Goal: Book appointment/travel/reservation

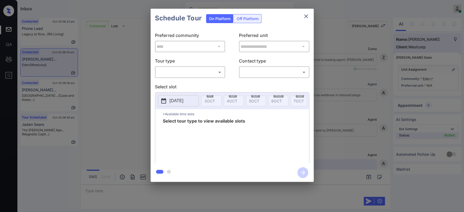
scroll to position [1185, 0]
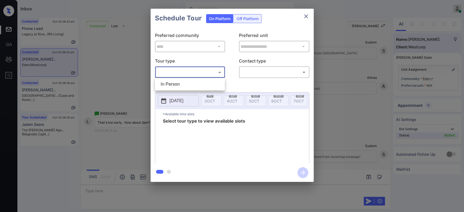
click at [193, 76] on body "Inbox Mukesh Online Set yourself offline Set yourself on break Profile Switch t…" at bounding box center [232, 106] width 464 height 212
click at [185, 85] on li "In Person" at bounding box center [189, 84] width 67 height 10
type input "********"
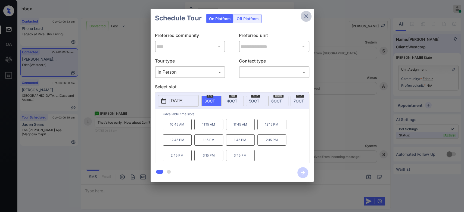
click at [304, 16] on icon "close" at bounding box center [306, 16] width 7 height 7
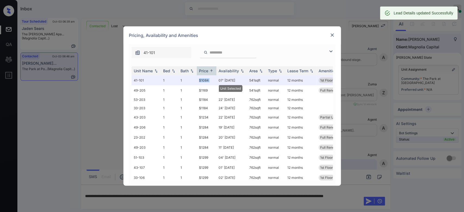
scroll to position [306, 0]
click at [335, 35] on img at bounding box center [332, 34] width 5 height 5
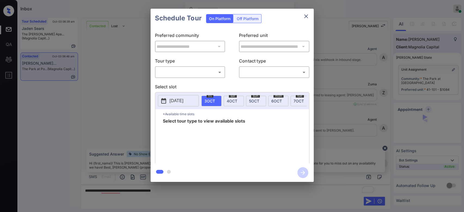
scroll to position [257, 0]
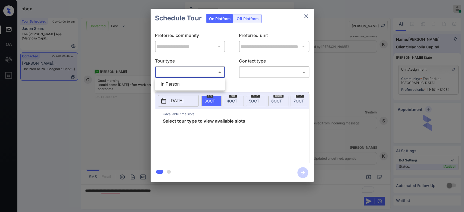
click at [215, 75] on body "Inbox Mukesh Online Set yourself offline Set yourself on break Profile Switch t…" at bounding box center [232, 106] width 464 height 212
click at [189, 82] on li "In Person" at bounding box center [189, 84] width 67 height 10
type input "********"
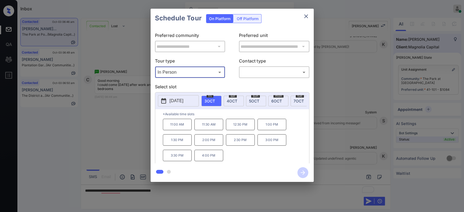
click at [305, 18] on icon "close" at bounding box center [306, 16] width 7 height 7
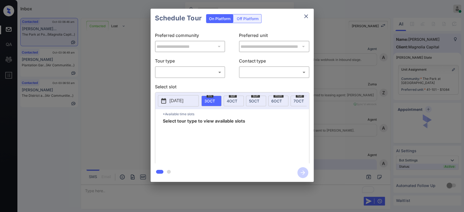
scroll to position [378, 0]
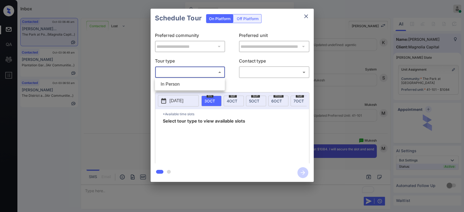
click at [213, 73] on body "Inbox Mukesh Online Set yourself offline Set yourself on break Profile Switch t…" at bounding box center [232, 106] width 464 height 212
click at [188, 84] on li "In Person" at bounding box center [189, 84] width 67 height 10
type input "********"
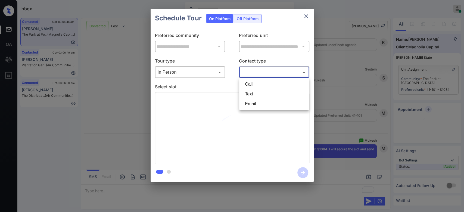
drag, startPoint x: 263, startPoint y: 73, endPoint x: 254, endPoint y: 98, distance: 26.2
click at [254, 98] on body "Inbox Mukesh Online Set yourself offline Set yourself on break Profile Switch t…" at bounding box center [232, 106] width 464 height 212
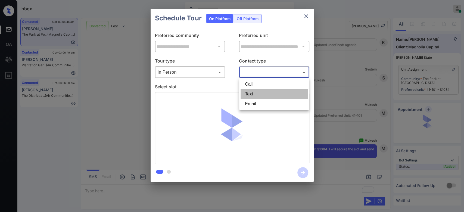
click at [254, 98] on li "Text" at bounding box center [274, 94] width 67 height 10
type input "****"
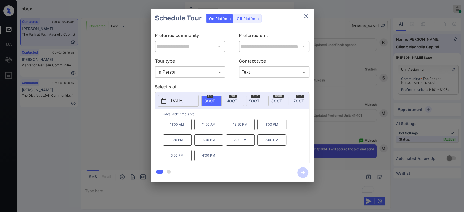
click at [211, 161] on p "4:00 PM" at bounding box center [209, 155] width 29 height 11
click at [302, 172] on icon "button" at bounding box center [303, 172] width 11 height 11
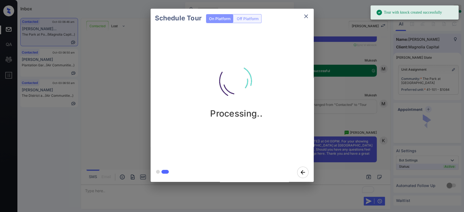
scroll to position [494, 0]
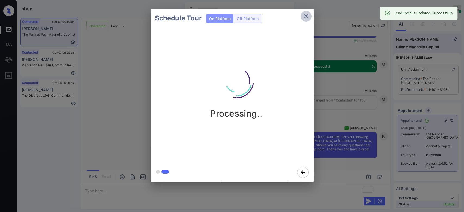
click at [308, 13] on icon "close" at bounding box center [306, 16] width 7 height 7
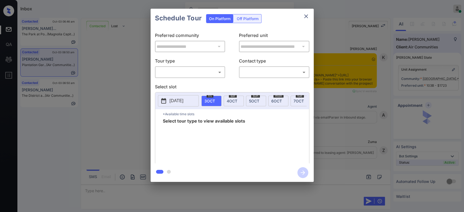
scroll to position [1281, 0]
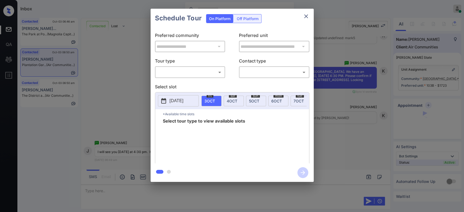
click at [196, 72] on body "Inbox Mukesh Online Set yourself offline Set yourself on break Profile Switch t…" at bounding box center [232, 106] width 464 height 212
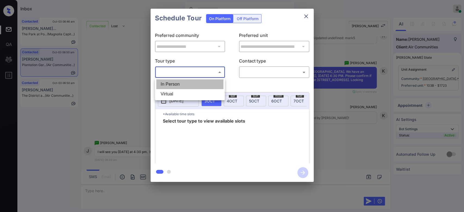
click at [183, 80] on li "In Person" at bounding box center [189, 84] width 67 height 10
type input "********"
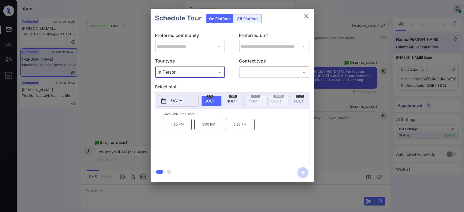
click at [311, 19] on button "close" at bounding box center [306, 16] width 11 height 11
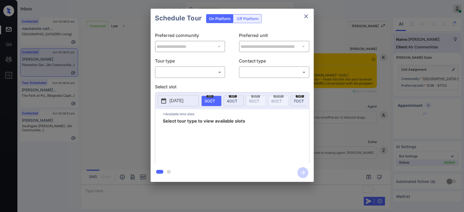
scroll to position [2039, 0]
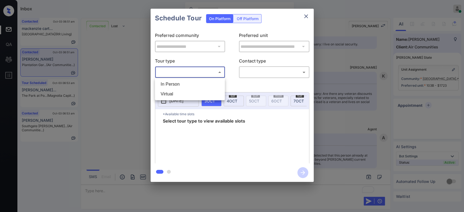
click at [206, 71] on body "Inbox Mukesh Online Set yourself offline Set yourself on break Profile Switch t…" at bounding box center [232, 106] width 464 height 212
click at [180, 85] on li "In Person" at bounding box center [189, 84] width 67 height 10
type input "********"
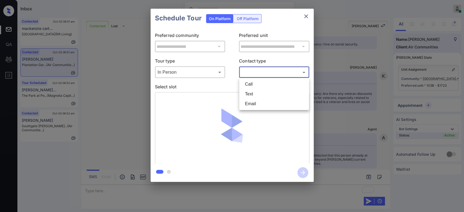
drag, startPoint x: 258, startPoint y: 74, endPoint x: 252, endPoint y: 92, distance: 19.5
click at [252, 92] on body "Inbox Mukesh Online Set yourself offline Set yourself on break Profile Switch t…" at bounding box center [232, 106] width 464 height 212
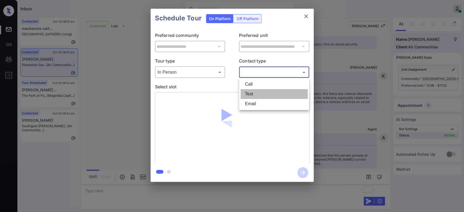
click at [252, 92] on li "Text" at bounding box center [274, 94] width 67 height 10
type input "****"
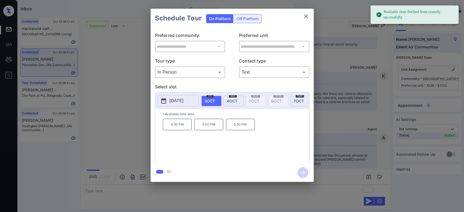
drag, startPoint x: 278, startPoint y: 27, endPoint x: 283, endPoint y: 24, distance: 6.1
click at [283, 24] on div "Schedule Tour On Platform Off Platform" at bounding box center [232, 18] width 163 height 19
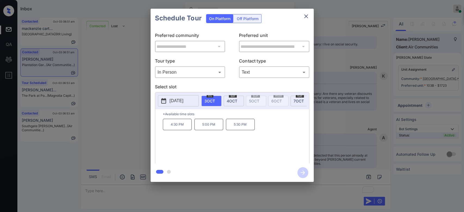
click at [174, 130] on p "4:30 PM" at bounding box center [177, 124] width 29 height 11
click at [276, 135] on div "4:30 PM 5:00 PM 5:30 PM" at bounding box center [236, 141] width 146 height 44
click at [264, 147] on div "4:30 PM 5:00 PM 5:30 PM" at bounding box center [236, 141] width 146 height 44
click at [274, 147] on div "4:30 PM 5:00 PM 5:30 PM" at bounding box center [236, 141] width 146 height 44
click at [305, 174] on icon "button" at bounding box center [303, 172] width 11 height 11
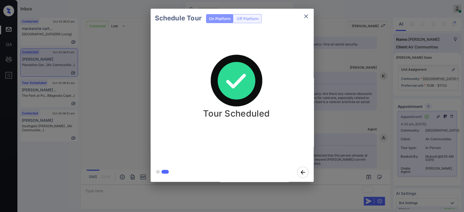
click at [334, 97] on div "Schedule Tour On Platform Off Platform Tour Scheduled" at bounding box center [232, 95] width 464 height 191
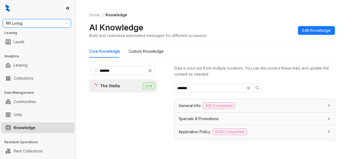
scroll to position [193, 0]
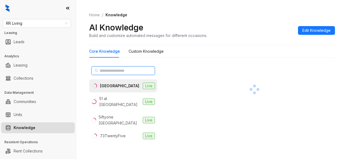
click at [140, 73] on span at bounding box center [123, 70] width 64 height 9
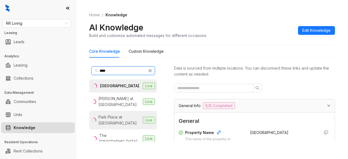
type input "****"
click at [131, 114] on div "Park Place at [GEOGRAPHIC_DATA]" at bounding box center [119, 120] width 42 height 12
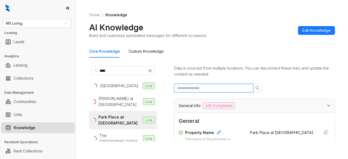
click at [203, 87] on input "text" at bounding box center [211, 88] width 69 height 6
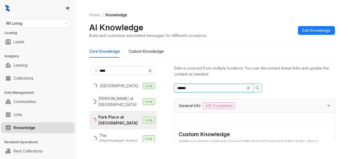
click at [257, 88] on icon "search" at bounding box center [257, 88] width 4 height 4
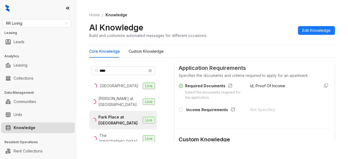
scroll to position [222, 0]
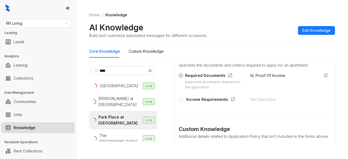
type input "******"
click at [257, 105] on div "Not Specified" at bounding box center [283, 101] width 65 height 9
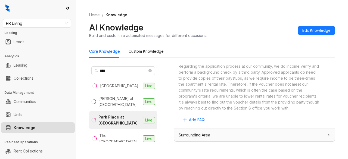
scroll to position [17, 0]
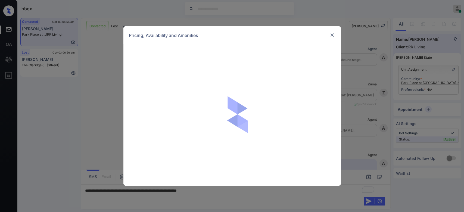
scroll to position [477, 0]
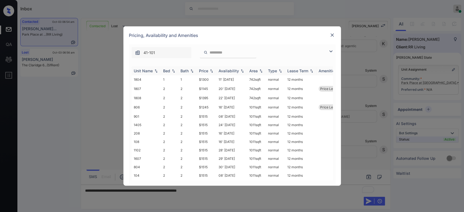
click at [205, 71] on div "Price" at bounding box center [203, 71] width 9 height 5
click at [205, 100] on td "$1300" at bounding box center [207, 100] width 20 height 8
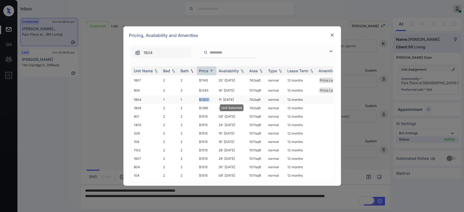
click at [205, 100] on td "$1300" at bounding box center [207, 100] width 20 height 8
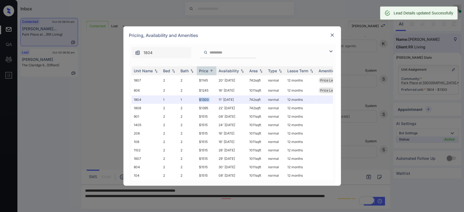
click at [334, 34] on img at bounding box center [332, 34] width 5 height 5
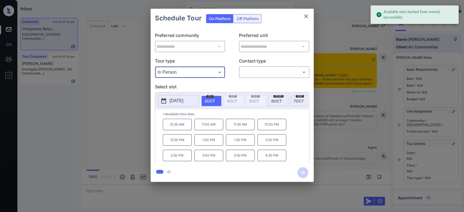
scroll to position [59, 6]
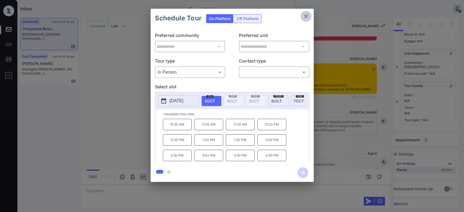
click at [307, 14] on icon "close" at bounding box center [306, 16] width 7 height 7
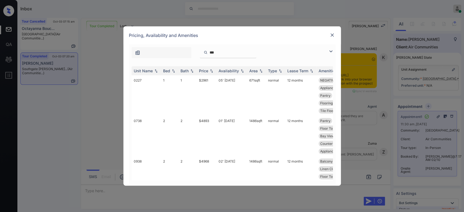
scroll to position [1, 2]
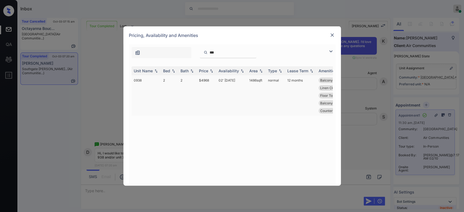
type input "***"
click at [205, 81] on td "$4968" at bounding box center [207, 95] width 20 height 41
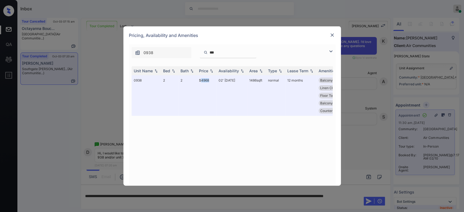
click at [333, 36] on img at bounding box center [332, 34] width 5 height 5
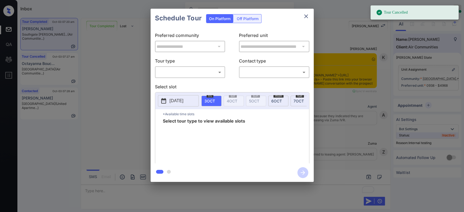
scroll to position [0, 2]
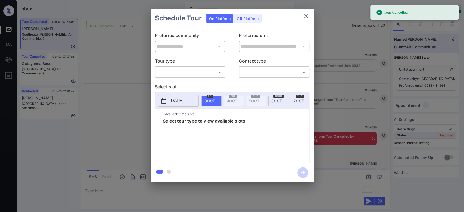
click at [197, 75] on body "Tour Cancelled Inbox Mukesh Online Set yourself offline Set yourself on break P…" at bounding box center [232, 106] width 464 height 212
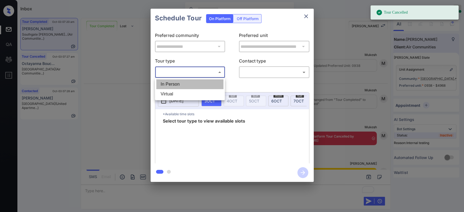
click at [189, 82] on li "In Person" at bounding box center [189, 84] width 67 height 10
type input "********"
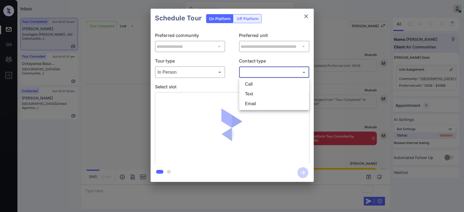
click at [251, 71] on body "Tour Cancelled Inbox Mukesh Online Set yourself offline Set yourself on break P…" at bounding box center [232, 106] width 464 height 212
click at [252, 93] on li "Text" at bounding box center [274, 94] width 67 height 10
type input "****"
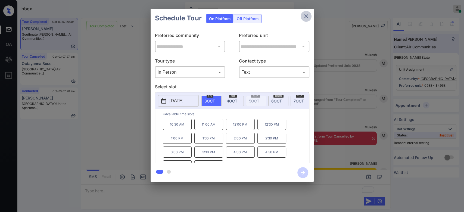
click at [304, 14] on icon "close" at bounding box center [306, 16] width 7 height 7
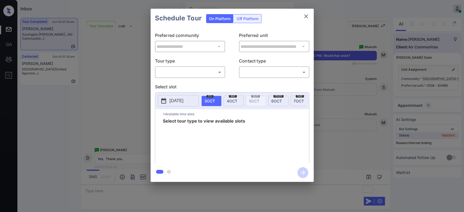
scroll to position [0, 2]
click at [204, 71] on body "Inbox Mukesh Online Set yourself offline Set yourself on break Profile Switch t…" at bounding box center [232, 106] width 464 height 212
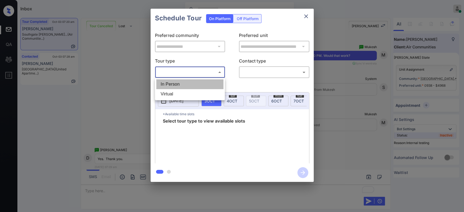
click at [191, 82] on li "In Person" at bounding box center [189, 84] width 67 height 10
type input "********"
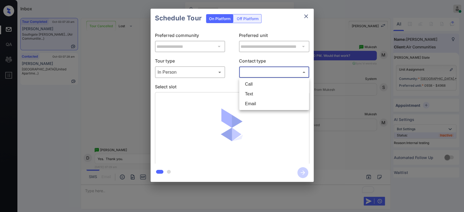
click at [262, 75] on body "Inbox Mukesh Online Set yourself offline Set yourself on break Profile Switch t…" at bounding box center [232, 106] width 464 height 212
click at [253, 94] on li "Text" at bounding box center [274, 94] width 67 height 10
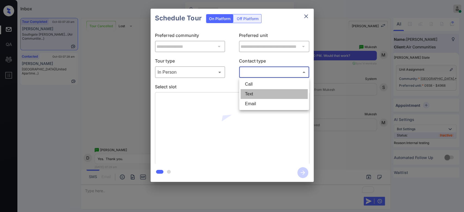
type input "****"
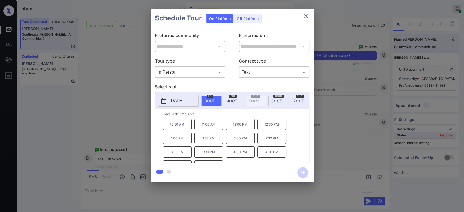
click at [240, 127] on p "12:00 PM" at bounding box center [240, 124] width 29 height 11
click at [300, 171] on icon "button" at bounding box center [303, 172] width 11 height 11
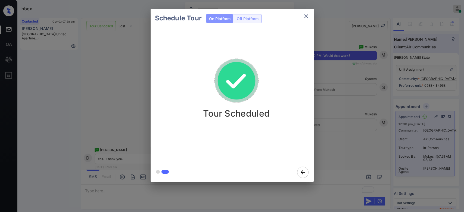
click at [339, 97] on div "Schedule Tour On Platform Off Platform Tour Scheduled" at bounding box center [232, 95] width 464 height 191
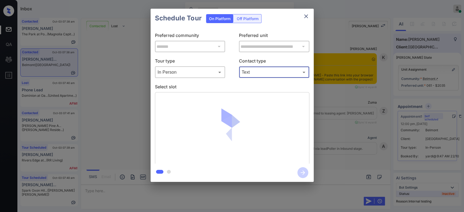
scroll to position [2574, 0]
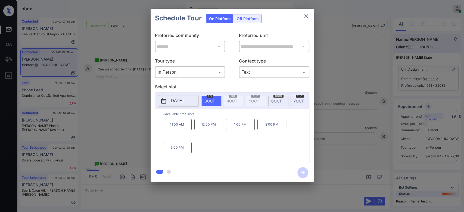
click at [283, 101] on div "[DATE]" at bounding box center [279, 101] width 20 height 11
click at [306, 17] on icon "close" at bounding box center [306, 16] width 7 height 7
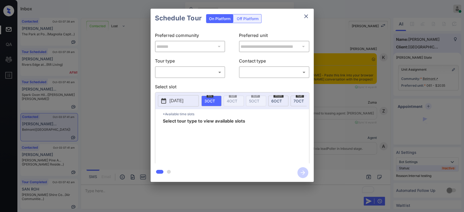
scroll to position [2721, 0]
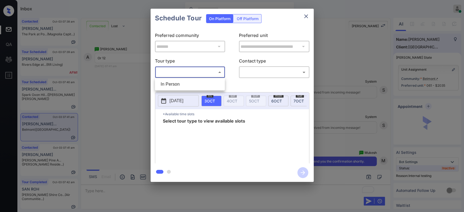
click at [201, 71] on body "Inbox Mukesh Online Set yourself offline Set yourself on break Profile Switch t…" at bounding box center [232, 106] width 464 height 212
click at [182, 86] on li "In Person" at bounding box center [189, 84] width 67 height 10
type input "********"
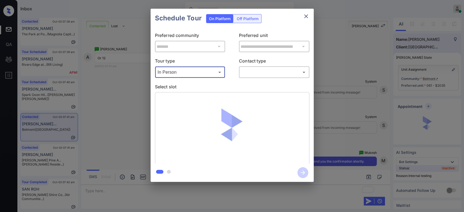
click at [272, 71] on body "Inbox Mukesh Online Set yourself offline Set yourself on break Profile Switch t…" at bounding box center [232, 106] width 464 height 212
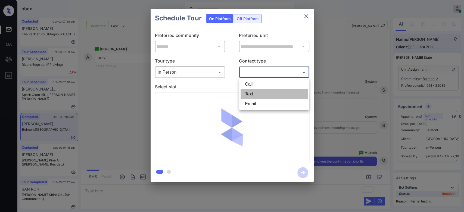
click at [257, 91] on li "Text" at bounding box center [274, 94] width 67 height 10
type input "****"
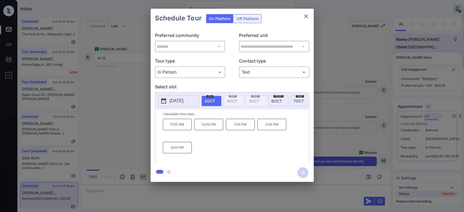
click at [272, 100] on span "6 OCT" at bounding box center [277, 101] width 11 height 5
click at [209, 128] on p "12:00 PM" at bounding box center [209, 124] width 29 height 11
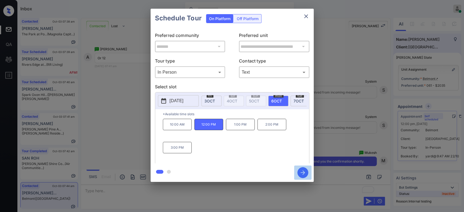
click at [304, 172] on icon "button" at bounding box center [303, 172] width 11 height 11
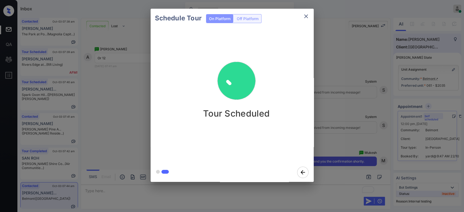
click at [334, 61] on div "Schedule Tour On Platform Off Platform Tour Scheduled" at bounding box center [232, 95] width 464 height 191
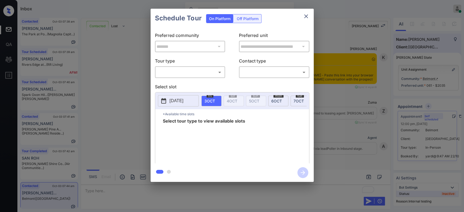
scroll to position [2790, 0]
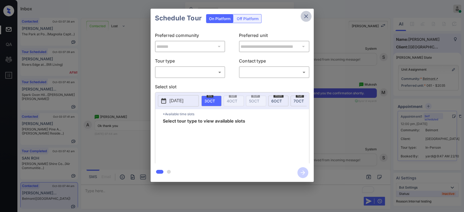
click at [306, 16] on icon "close" at bounding box center [306, 16] width 7 height 7
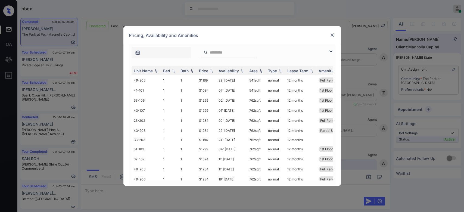
scroll to position [213, 0]
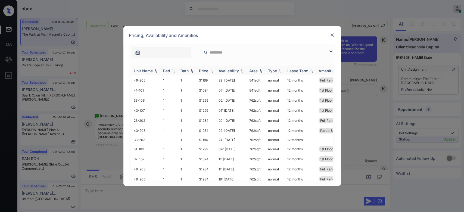
click at [209, 71] on img at bounding box center [211, 71] width 5 height 4
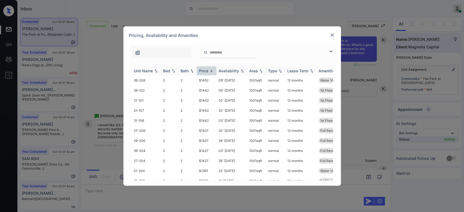
click at [209, 71] on img at bounding box center [211, 71] width 5 height 4
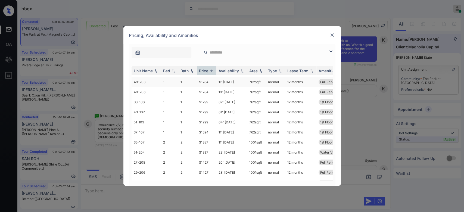
scroll to position [56, 0]
click at [206, 140] on td "$1387" at bounding box center [207, 142] width 20 height 10
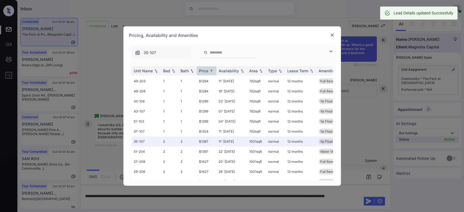
click at [335, 36] on div at bounding box center [332, 35] width 7 height 7
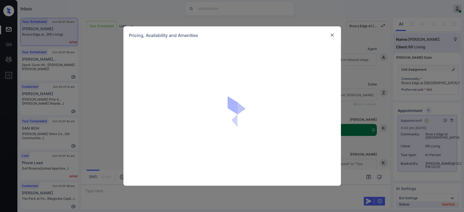
scroll to position [459, 0]
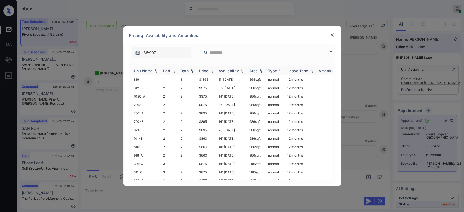
click at [202, 71] on div "Price" at bounding box center [203, 71] width 9 height 5
click at [204, 80] on td "$770" at bounding box center [207, 79] width 20 height 8
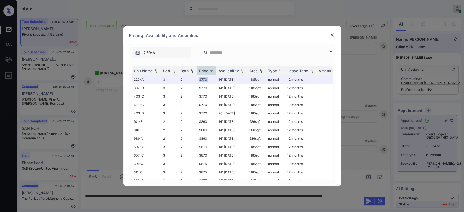
click at [333, 34] on img at bounding box center [332, 34] width 5 height 5
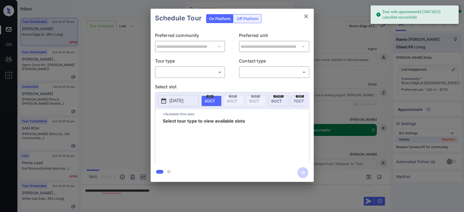
scroll to position [567, 0]
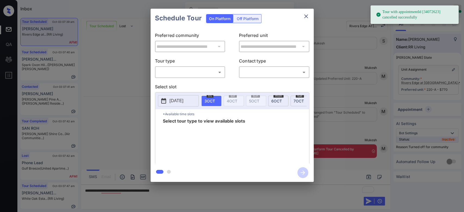
click at [208, 72] on body "Tour with appointmentId [34072623] cancelled successfully Inbox Mukesh Online S…" at bounding box center [232, 106] width 464 height 212
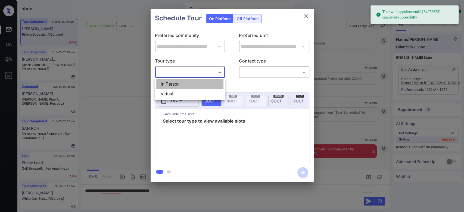
click at [182, 86] on li "In Person" at bounding box center [189, 84] width 67 height 10
type input "********"
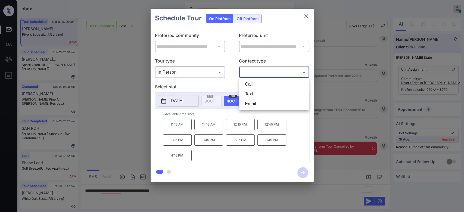
click at [273, 74] on body "Available slots fetched from knock successfully Inbox Mukesh Online Set yoursel…" at bounding box center [232, 106] width 464 height 212
click at [261, 92] on li "Text" at bounding box center [274, 94] width 67 height 10
type input "****"
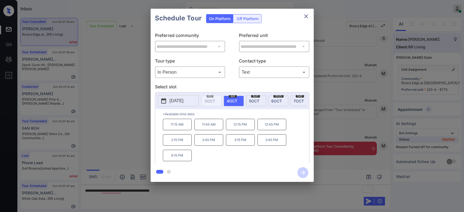
click at [283, 19] on div "Schedule Tour On Platform Off Platform" at bounding box center [232, 18] width 163 height 19
click at [290, 18] on div "Schedule Tour On Platform Off Platform" at bounding box center [232, 18] width 163 height 19
click at [284, 21] on div "Schedule Tour On Platform Off Platform" at bounding box center [232, 18] width 163 height 19
click at [281, 19] on div "Schedule Tour On Platform Off Platform" at bounding box center [232, 18] width 163 height 19
click at [290, 25] on div "Schedule Tour On Platform Off Platform" at bounding box center [232, 18] width 163 height 19
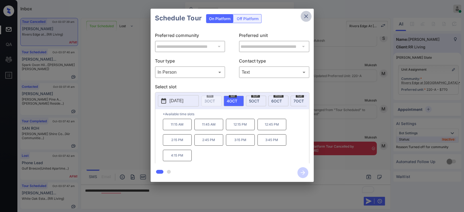
click at [305, 14] on icon "close" at bounding box center [306, 16] width 7 height 7
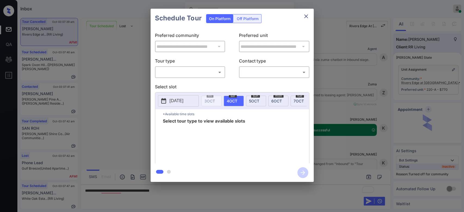
scroll to position [603, 0]
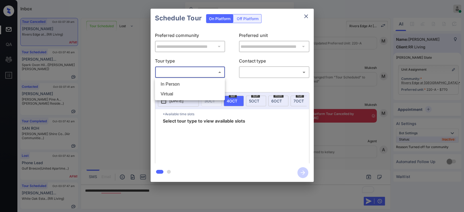
click at [171, 73] on body "Inbox Mukesh Online Set yourself offline Set yourself on break Profile Switch t…" at bounding box center [232, 106] width 464 height 212
click at [170, 86] on li "In Person" at bounding box center [189, 84] width 67 height 10
type input "********"
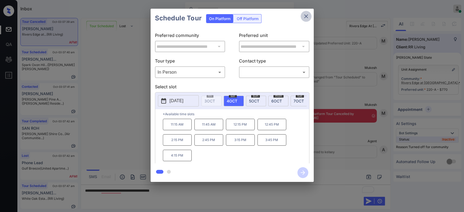
click at [308, 17] on icon "close" at bounding box center [306, 16] width 7 height 7
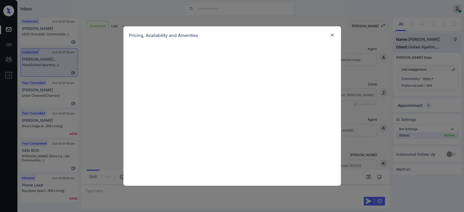
scroll to position [238, 0]
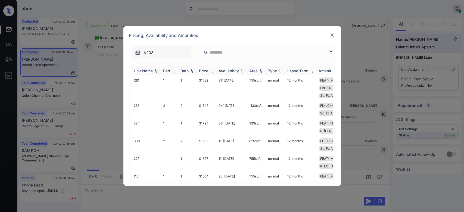
click at [205, 73] on th "Price" at bounding box center [207, 70] width 20 height 9
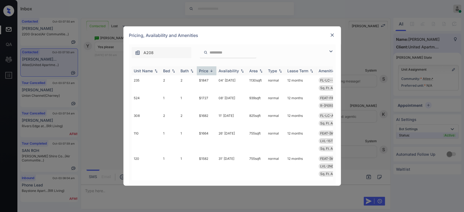
click at [205, 73] on th "Price" at bounding box center [207, 70] width 20 height 9
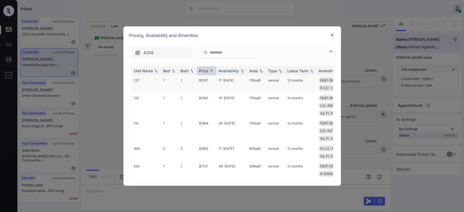
click at [204, 82] on td "$1527" at bounding box center [207, 84] width 20 height 18
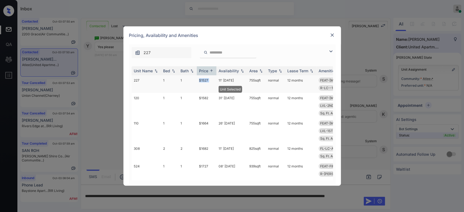
click at [204, 82] on td "$1527" at bounding box center [207, 84] width 20 height 18
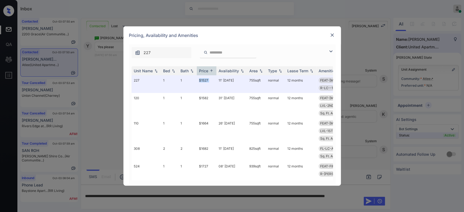
click at [334, 34] on img at bounding box center [332, 34] width 5 height 5
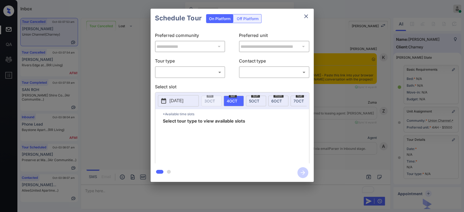
scroll to position [1380, 0]
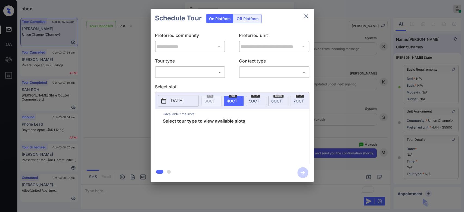
click at [202, 72] on body "Inbox Mukesh Online Set yourself offline Set yourself on break Profile Switch t…" at bounding box center [232, 106] width 464 height 212
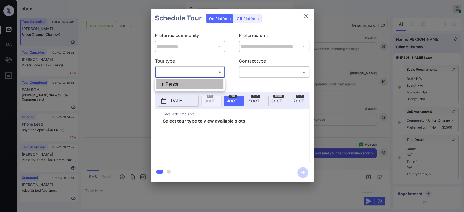
click at [184, 85] on li "In Person" at bounding box center [189, 84] width 67 height 10
type input "********"
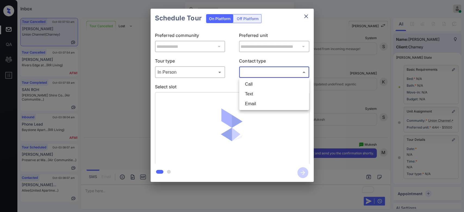
click at [281, 70] on body "Inbox Mukesh Online Set yourself offline Set yourself on break Profile Switch t…" at bounding box center [232, 106] width 464 height 212
click at [258, 95] on li "Text" at bounding box center [274, 94] width 67 height 10
type input "****"
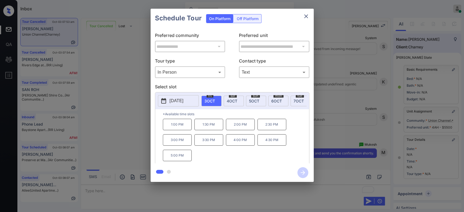
click at [276, 99] on span "6 OCT" at bounding box center [277, 101] width 11 height 5
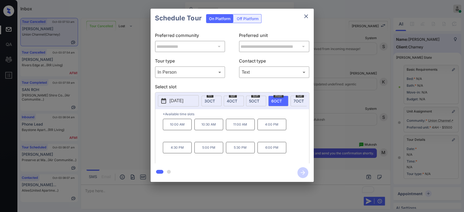
click at [233, 130] on p "11:00 AM" at bounding box center [240, 124] width 29 height 11
click at [306, 172] on icon "button" at bounding box center [303, 172] width 11 height 11
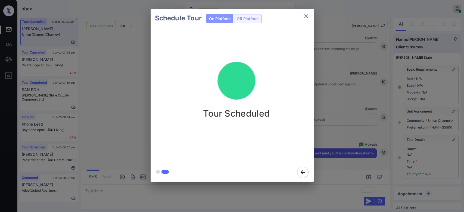
click at [343, 81] on div "Schedule Tour On Platform Off Platform Tour Scheduled" at bounding box center [232, 95] width 464 height 191
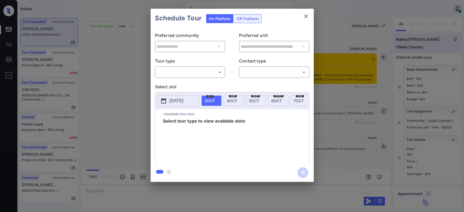
scroll to position [59, 0]
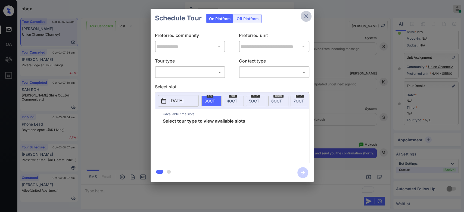
click at [305, 14] on icon "close" at bounding box center [306, 16] width 7 height 7
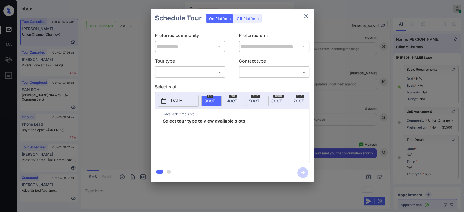
scroll to position [59, 0]
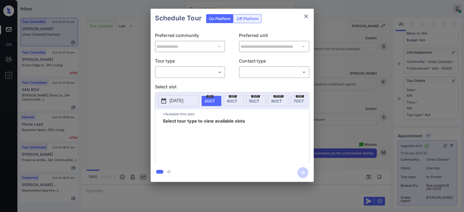
click at [308, 15] on icon "close" at bounding box center [306, 16] width 7 height 7
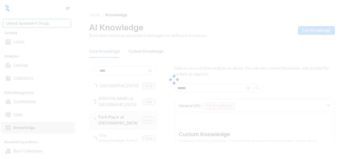
scroll to position [1056, 0]
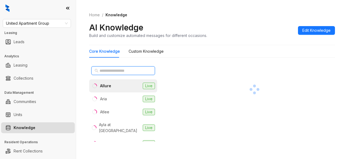
click at [136, 70] on input "text" at bounding box center [124, 71] width 48 height 6
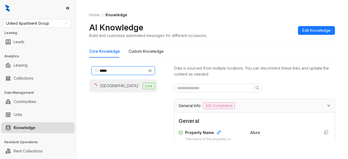
type input "*****"
click at [129, 84] on div "[GEOGRAPHIC_DATA]" at bounding box center [119, 86] width 38 height 6
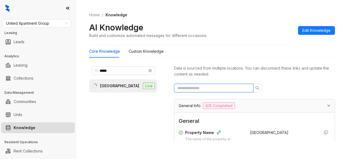
click at [215, 88] on input "text" at bounding box center [211, 88] width 69 height 6
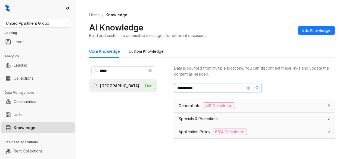
click at [258, 88] on icon "search" at bounding box center [257, 88] width 4 height 4
click at [258, 86] on icon "search" at bounding box center [257, 88] width 4 height 4
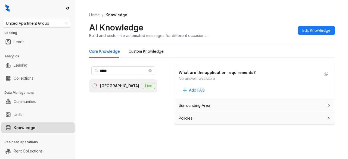
scroll to position [74, 0]
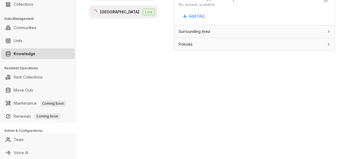
type input "**********"
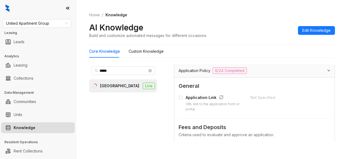
scroll to position [0, 0]
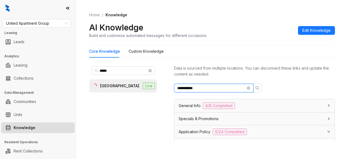
click at [208, 85] on input "**********" at bounding box center [211, 88] width 69 height 6
click at [217, 105] on span "4/8 Completed" at bounding box center [219, 106] width 32 height 7
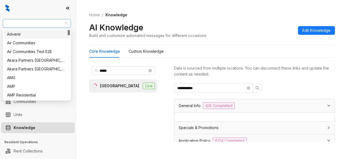
click at [44, 24] on span "United Apartment Group" at bounding box center [37, 23] width 62 height 8
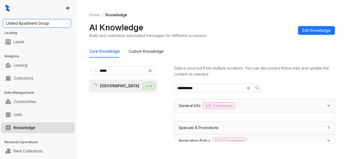
click at [44, 24] on span "United Apartment Group" at bounding box center [37, 23] width 62 height 8
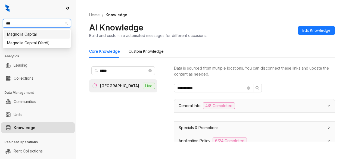
type input "****"
click at [26, 34] on div "Magnolia Capital" at bounding box center [37, 34] width 60 height 6
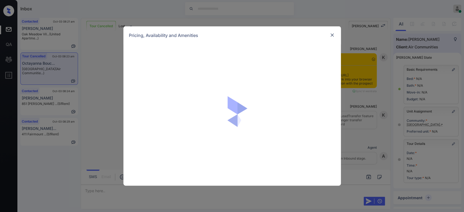
scroll to position [2826, 0]
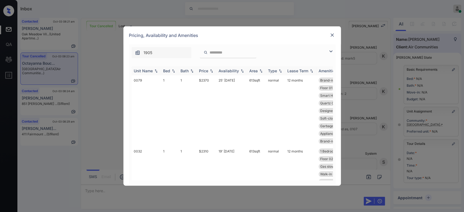
click at [207, 72] on div "Price" at bounding box center [203, 71] width 9 height 5
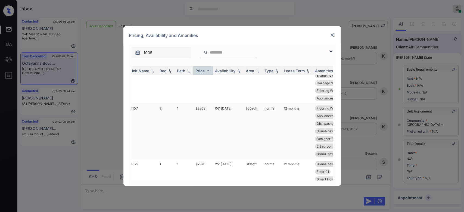
scroll to position [35, 4]
click at [201, 107] on td "$2363" at bounding box center [203, 131] width 20 height 56
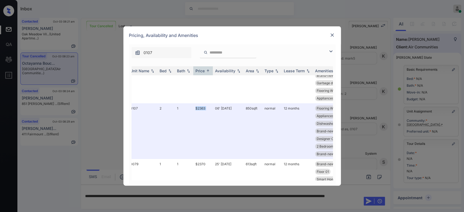
click at [333, 33] on img at bounding box center [332, 34] width 5 height 5
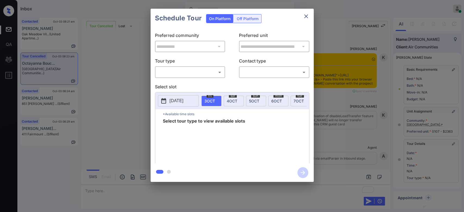
scroll to position [2862, 0]
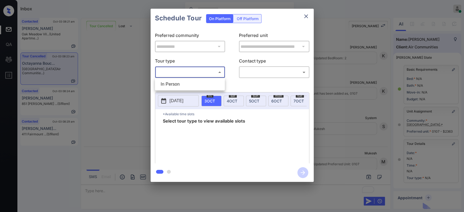
click at [202, 70] on body "Inbox Mukesh Online Set yourself offline Set yourself on break Profile Switch t…" at bounding box center [232, 106] width 464 height 212
click at [183, 82] on li "In Person" at bounding box center [189, 84] width 67 height 10
type input "********"
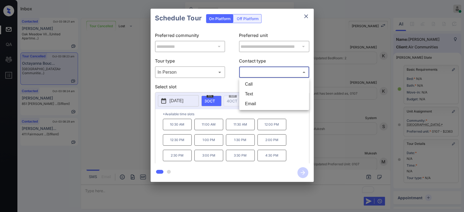
click at [275, 73] on body "Inbox Mukesh Online Set yourself offline Set yourself on break Profile Switch t…" at bounding box center [232, 106] width 464 height 212
click at [257, 93] on li "Text" at bounding box center [274, 94] width 67 height 10
type input "****"
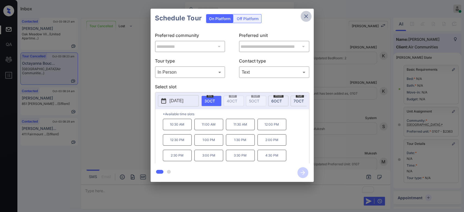
click at [308, 16] on icon "close" at bounding box center [306, 16] width 7 height 7
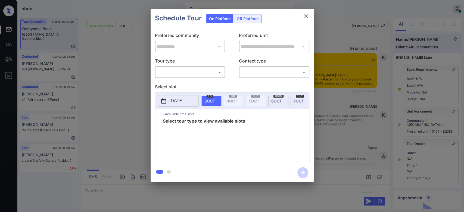
scroll to position [2862, 0]
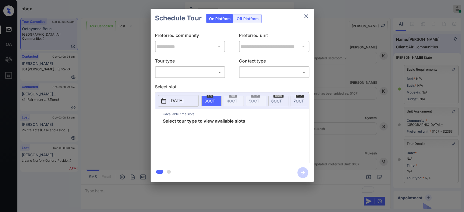
click at [218, 70] on body "Inbox Mukesh Online Set yourself offline Set yourself on break Profile Switch t…" at bounding box center [232, 106] width 464 height 212
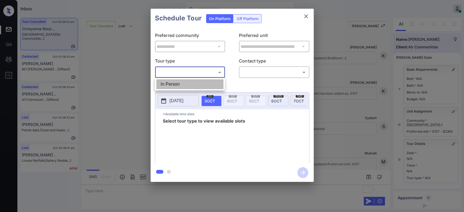
click at [180, 83] on li "In Person" at bounding box center [189, 84] width 67 height 10
type input "********"
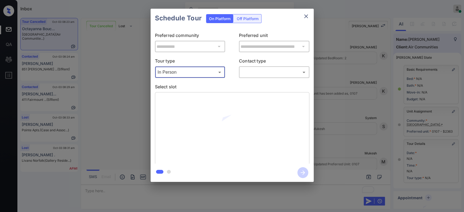
click at [255, 72] on body "Inbox Mukesh Online Set yourself offline Set yourself on break Profile Switch t…" at bounding box center [232, 106] width 464 height 212
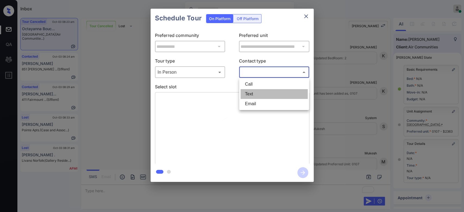
click at [253, 92] on li "Text" at bounding box center [274, 94] width 67 height 10
type input "****"
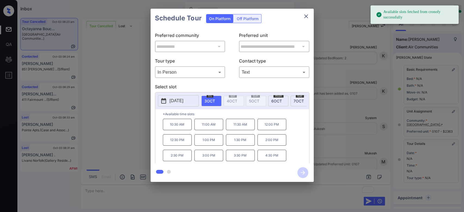
click at [284, 25] on div "Schedule Tour On Platform Off Platform" at bounding box center [232, 18] width 163 height 19
click at [182, 128] on p "10:30 AM" at bounding box center [177, 124] width 29 height 11
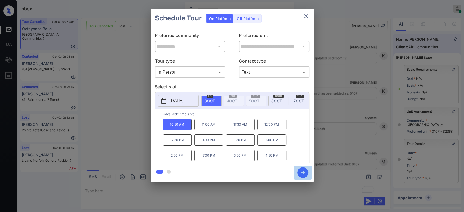
click at [301, 171] on icon "button" at bounding box center [303, 172] width 11 height 11
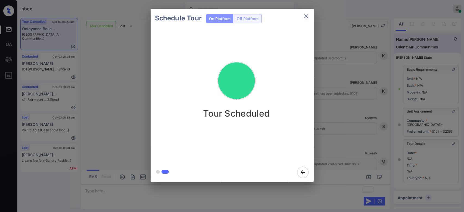
click at [340, 43] on div "Schedule Tour On Platform Off Platform Tour Scheduled" at bounding box center [232, 95] width 464 height 191
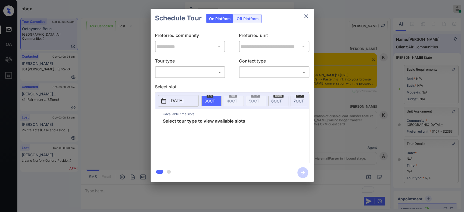
scroll to position [54, 0]
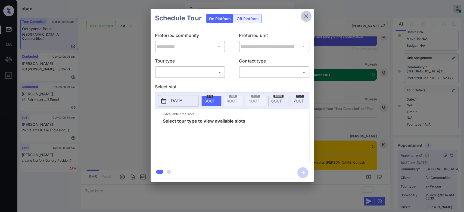
click at [309, 14] on button "close" at bounding box center [306, 16] width 11 height 11
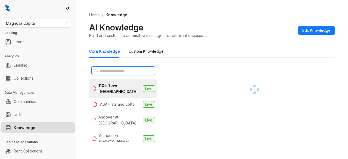
click at [130, 70] on input "text" at bounding box center [124, 71] width 48 height 6
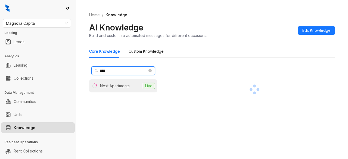
type input "****"
click at [128, 85] on div "Next Apartments" at bounding box center [115, 86] width 30 height 6
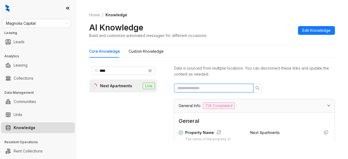
click at [202, 90] on input "text" at bounding box center [211, 88] width 69 height 6
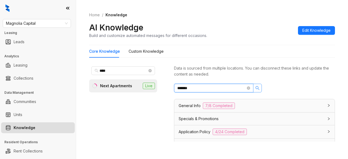
click at [260, 90] on button "button" at bounding box center [257, 88] width 9 height 9
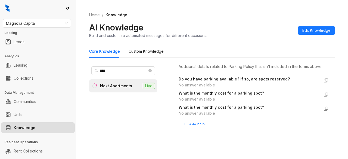
scroll to position [205, 0]
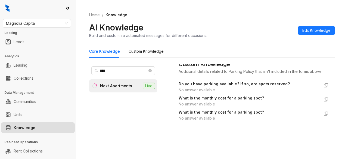
type input "*******"
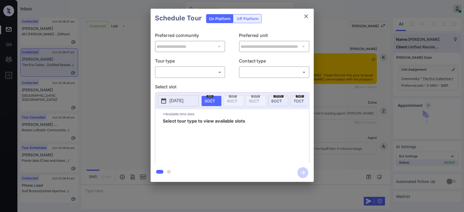
scroll to position [415, 0]
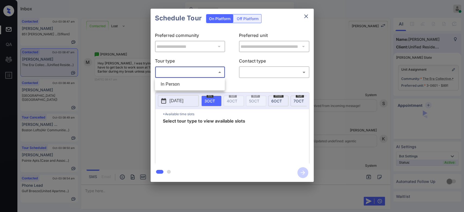
click at [204, 73] on body "Inbox Mukesh Online Set yourself offline Set yourself on break Profile Switch t…" at bounding box center [232, 106] width 464 height 212
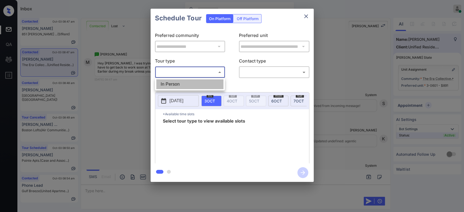
click at [185, 84] on li "In Person" at bounding box center [189, 84] width 67 height 10
type input "********"
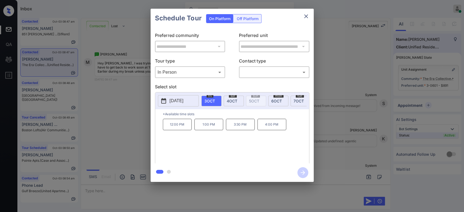
click at [181, 103] on p "[DATE]" at bounding box center [177, 101] width 14 height 7
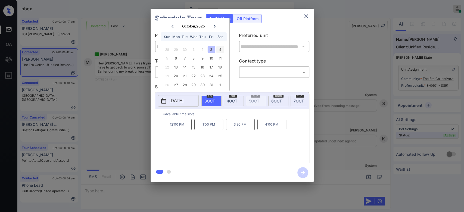
click at [221, 47] on div "4" at bounding box center [220, 49] width 7 height 7
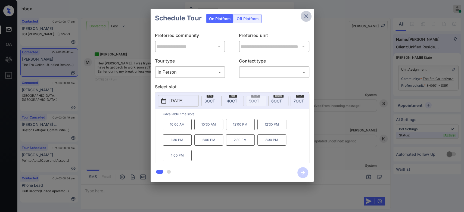
click at [303, 15] on icon "close" at bounding box center [306, 16] width 7 height 7
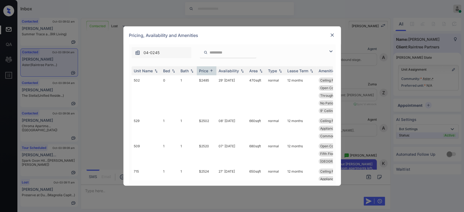
click at [211, 116] on td "$2502" at bounding box center [207, 128] width 20 height 25
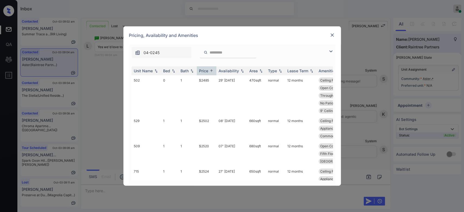
click at [211, 116] on td "$2502" at bounding box center [207, 128] width 20 height 25
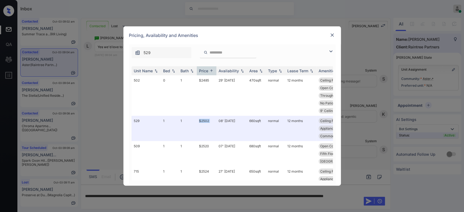
click at [331, 35] on img at bounding box center [332, 34] width 5 height 5
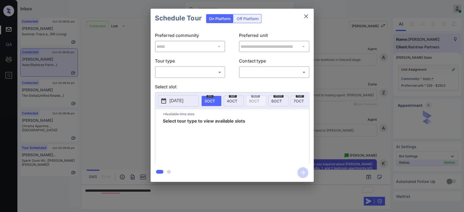
scroll to position [164, 0]
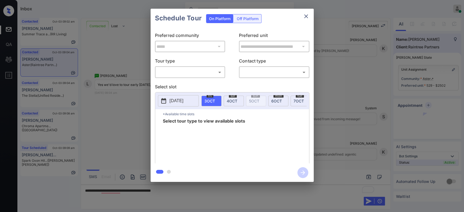
click at [219, 71] on body "Inbox Mukesh Online Set yourself offline Set yourself on break Profile Switch t…" at bounding box center [232, 106] width 464 height 212
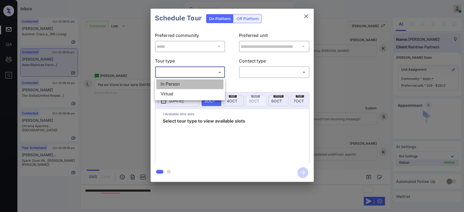
click at [185, 86] on li "In Person" at bounding box center [189, 84] width 67 height 10
type input "********"
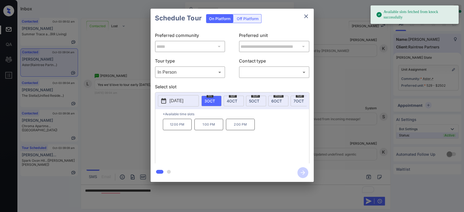
click at [229, 99] on span "4 OCT" at bounding box center [232, 101] width 11 height 5
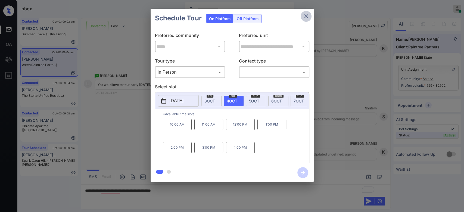
click at [307, 17] on icon "close" at bounding box center [306, 16] width 7 height 7
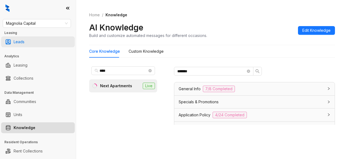
scroll to position [205, 0]
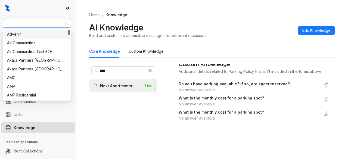
click at [41, 24] on span "Magnolia Capital" at bounding box center [37, 23] width 62 height 8
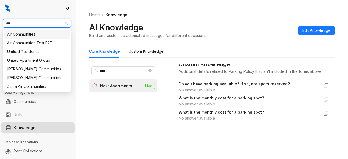
type input "****"
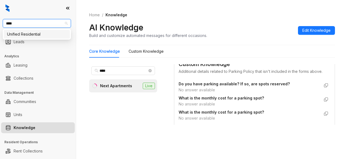
click at [35, 35] on div "Unified Residential" at bounding box center [37, 34] width 60 height 6
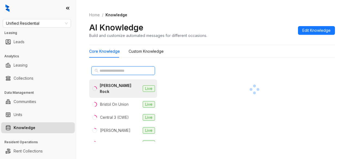
click at [110, 68] on input "text" at bounding box center [124, 71] width 48 height 6
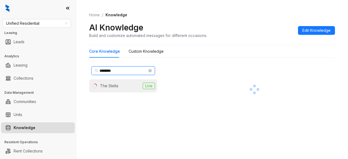
type input "********"
click at [149, 87] on span "Live" at bounding box center [149, 86] width 12 height 7
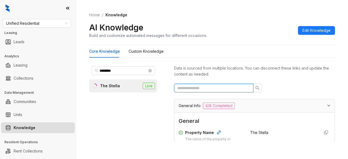
click at [203, 85] on input "text" at bounding box center [211, 88] width 69 height 6
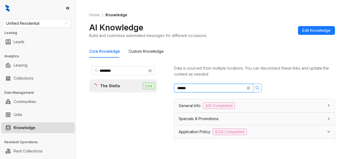
click at [260, 89] on button "button" at bounding box center [257, 88] width 9 height 9
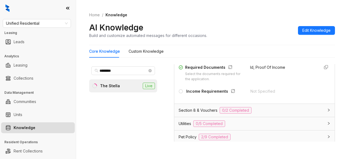
scroll to position [102, 0]
type input "******"
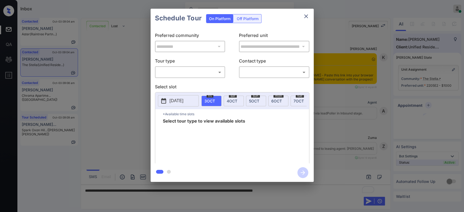
click at [208, 70] on body "Inbox Mukesh Online Set yourself offline Set yourself on break Profile Switch t…" at bounding box center [232, 106] width 464 height 212
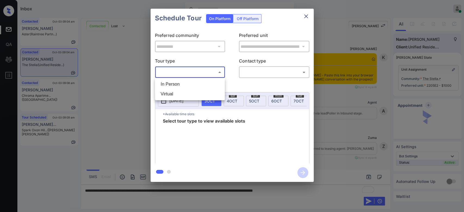
scroll to position [662, 0]
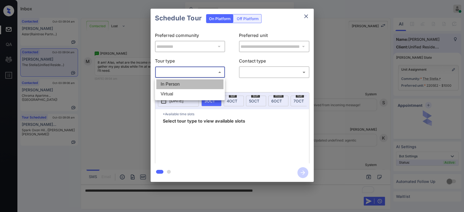
click at [180, 82] on li "In Person" at bounding box center [189, 84] width 67 height 10
type input "********"
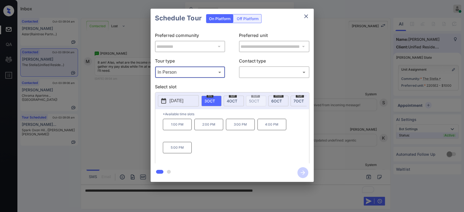
click at [236, 97] on div "sat 4 OCT" at bounding box center [234, 101] width 20 height 11
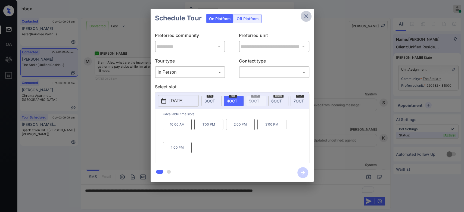
click at [304, 17] on icon "close" at bounding box center [306, 16] width 7 height 7
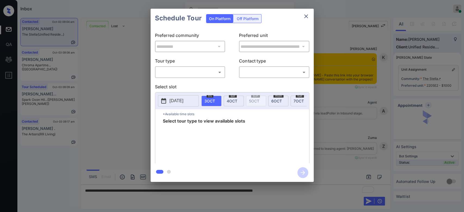
scroll to position [550, 0]
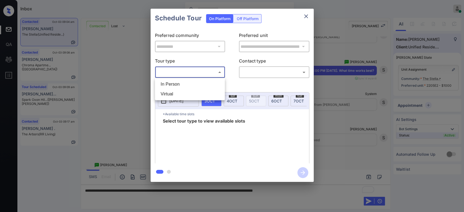
click at [211, 73] on body "Inbox Mukesh Online Set yourself offline Set yourself on break Profile Switch t…" at bounding box center [232, 106] width 464 height 212
click at [283, 102] on div at bounding box center [232, 106] width 464 height 212
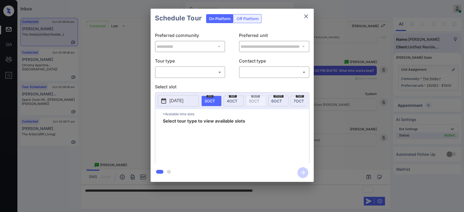
click at [283, 102] on div "mon 6 OCT" at bounding box center [279, 101] width 20 height 11
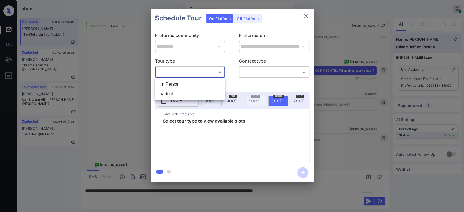
click at [191, 72] on body "Inbox Mukesh Online Set yourself offline Set yourself on break Profile Switch t…" at bounding box center [232, 106] width 464 height 212
click at [182, 80] on li "In Person" at bounding box center [189, 84] width 67 height 10
type input "********"
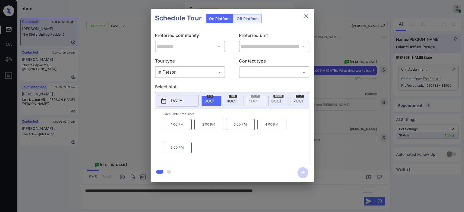
click at [277, 101] on span "[DATE]" at bounding box center [277, 101] width 11 height 5
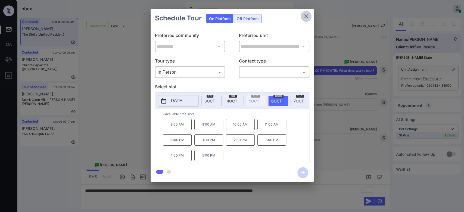
click at [303, 15] on icon "close" at bounding box center [306, 16] width 7 height 7
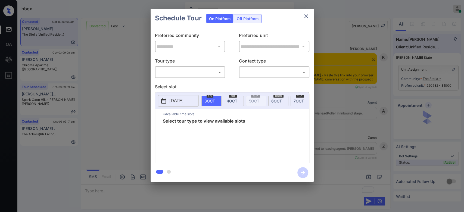
scroll to position [692, 0]
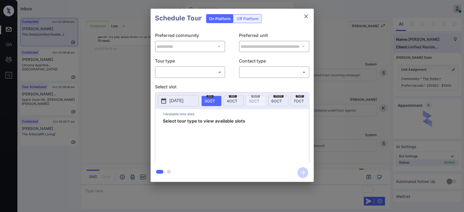
click at [167, 70] on body "Inbox Mukesh Online Set yourself offline Set yourself on break Profile Switch t…" at bounding box center [232, 106] width 464 height 212
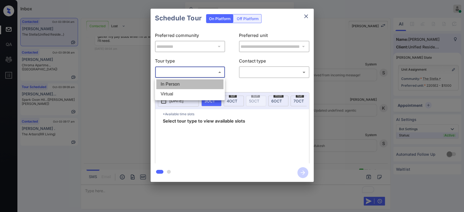
click at [167, 84] on li "In Person" at bounding box center [189, 84] width 67 height 10
type input "********"
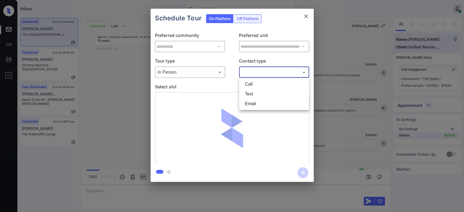
click at [256, 70] on body "Inbox Mukesh Online Set yourself offline Set yourself on break Profile Switch t…" at bounding box center [232, 106] width 464 height 212
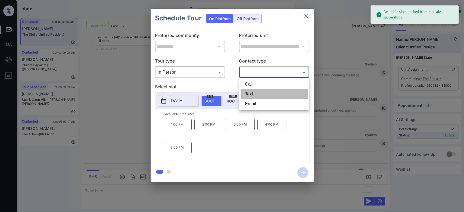
click at [254, 90] on li "Text" at bounding box center [274, 94] width 67 height 10
type input "****"
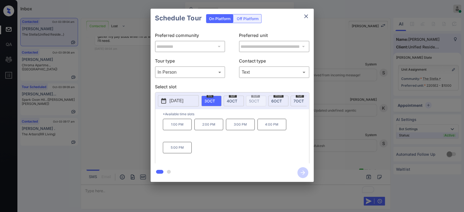
click at [274, 102] on span "[DATE]" at bounding box center [277, 101] width 11 height 5
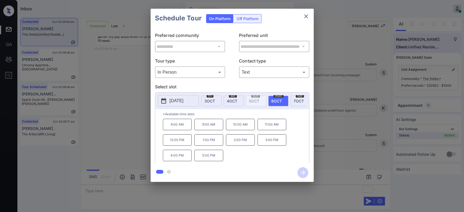
click at [179, 128] on p "8:00 AM" at bounding box center [177, 124] width 29 height 11
click at [300, 172] on icon "button" at bounding box center [303, 172] width 11 height 11
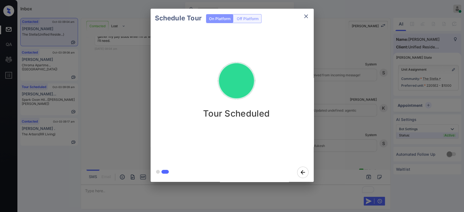
click at [344, 28] on div "Schedule Tour On Platform Off Platform Tour Scheduled" at bounding box center [232, 95] width 464 height 191
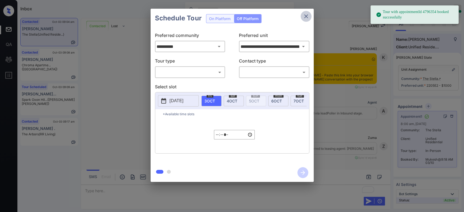
type input "**********"
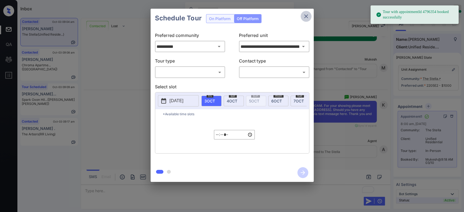
click at [307, 19] on icon "close" at bounding box center [306, 16] width 7 height 7
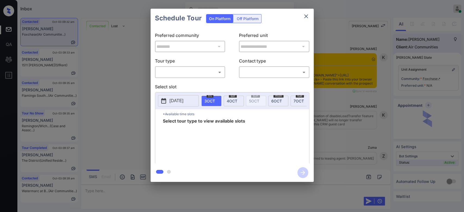
scroll to position [981, 0]
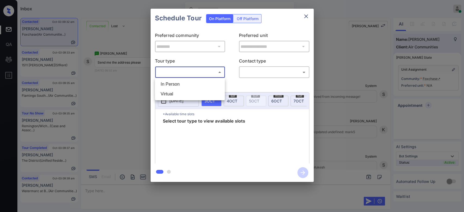
click at [214, 69] on body "Inbox Mukesh Online Set yourself offline Set yourself on break Profile Switch t…" at bounding box center [232, 106] width 464 height 212
click at [193, 82] on li "In Person" at bounding box center [189, 84] width 67 height 10
type input "********"
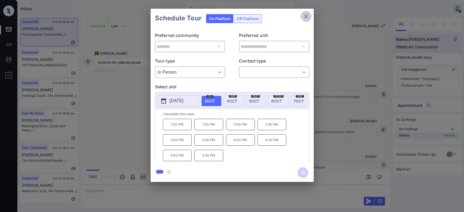
click at [305, 17] on icon "close" at bounding box center [306, 16] width 4 height 4
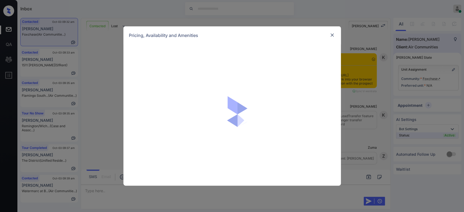
scroll to position [1009, 0]
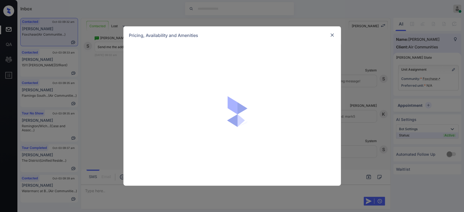
click at [333, 35] on img at bounding box center [332, 34] width 5 height 5
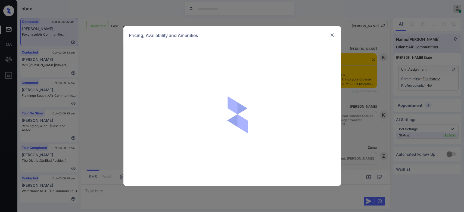
scroll to position [1009, 0]
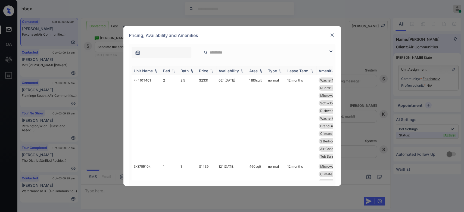
click at [210, 71] on img at bounding box center [211, 71] width 5 height 4
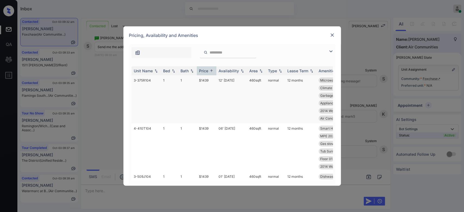
click at [207, 81] on td "$1439" at bounding box center [207, 99] width 20 height 48
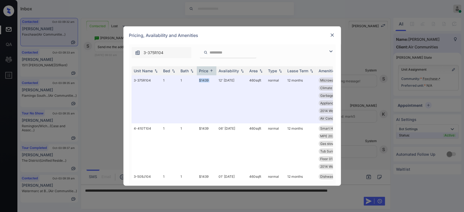
click at [335, 35] on img at bounding box center [332, 34] width 5 height 5
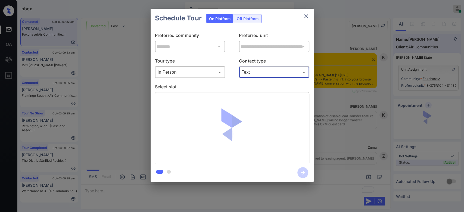
scroll to position [1081, 0]
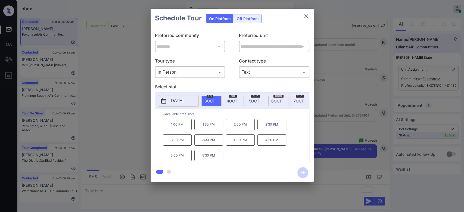
click at [283, 18] on div "Schedule Tour On Platform Off Platform" at bounding box center [232, 18] width 163 height 19
click at [212, 158] on p "5:30 PM" at bounding box center [209, 155] width 29 height 11
click at [301, 170] on icon "button" at bounding box center [303, 172] width 11 height 11
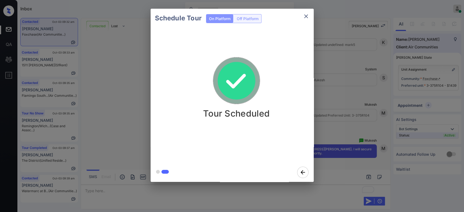
click at [342, 26] on div "Schedule Tour On Platform Off Platform Tour Scheduled" at bounding box center [232, 95] width 464 height 191
